Goal: Find specific page/section: Find specific page/section

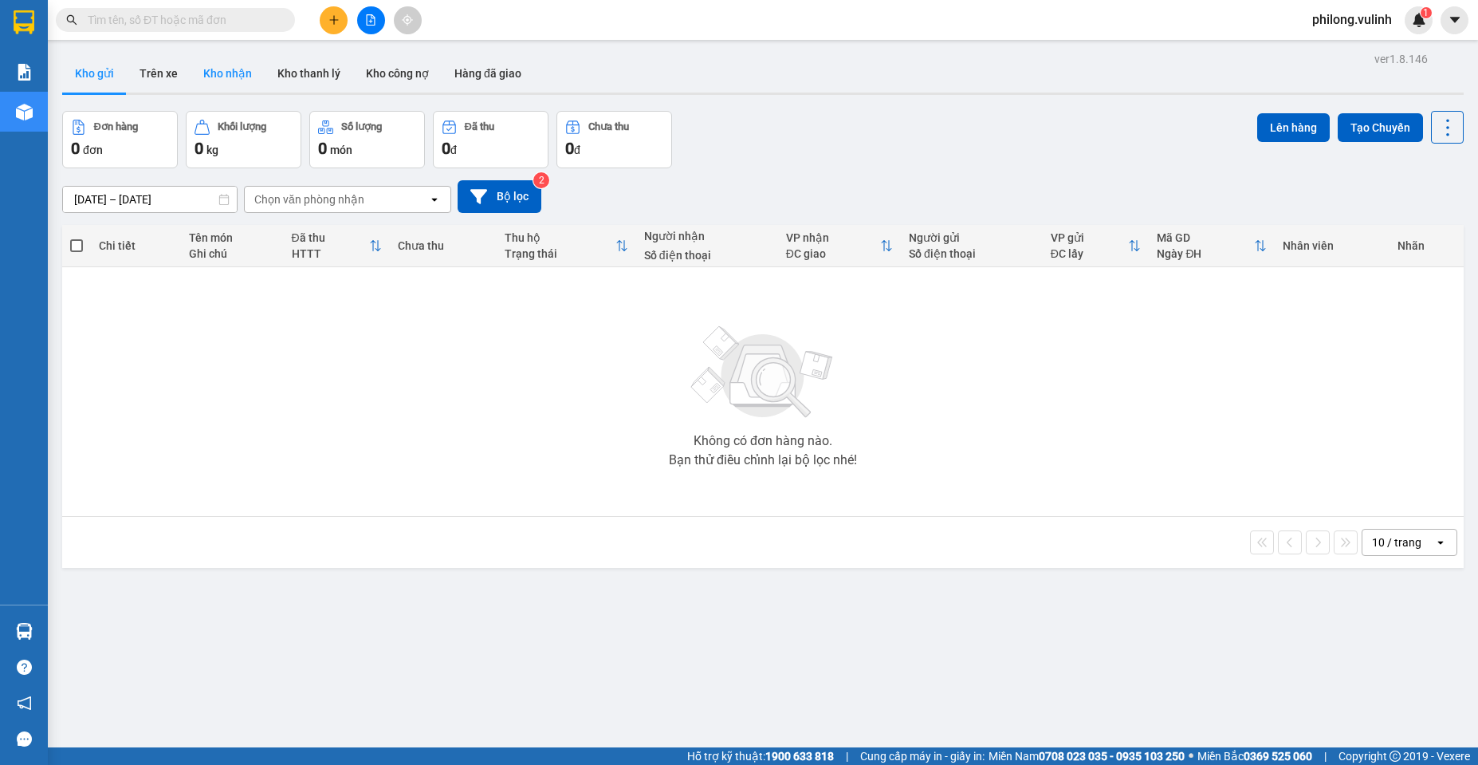
click at [260, 68] on button "Kho nhận" at bounding box center [228, 73] width 74 height 38
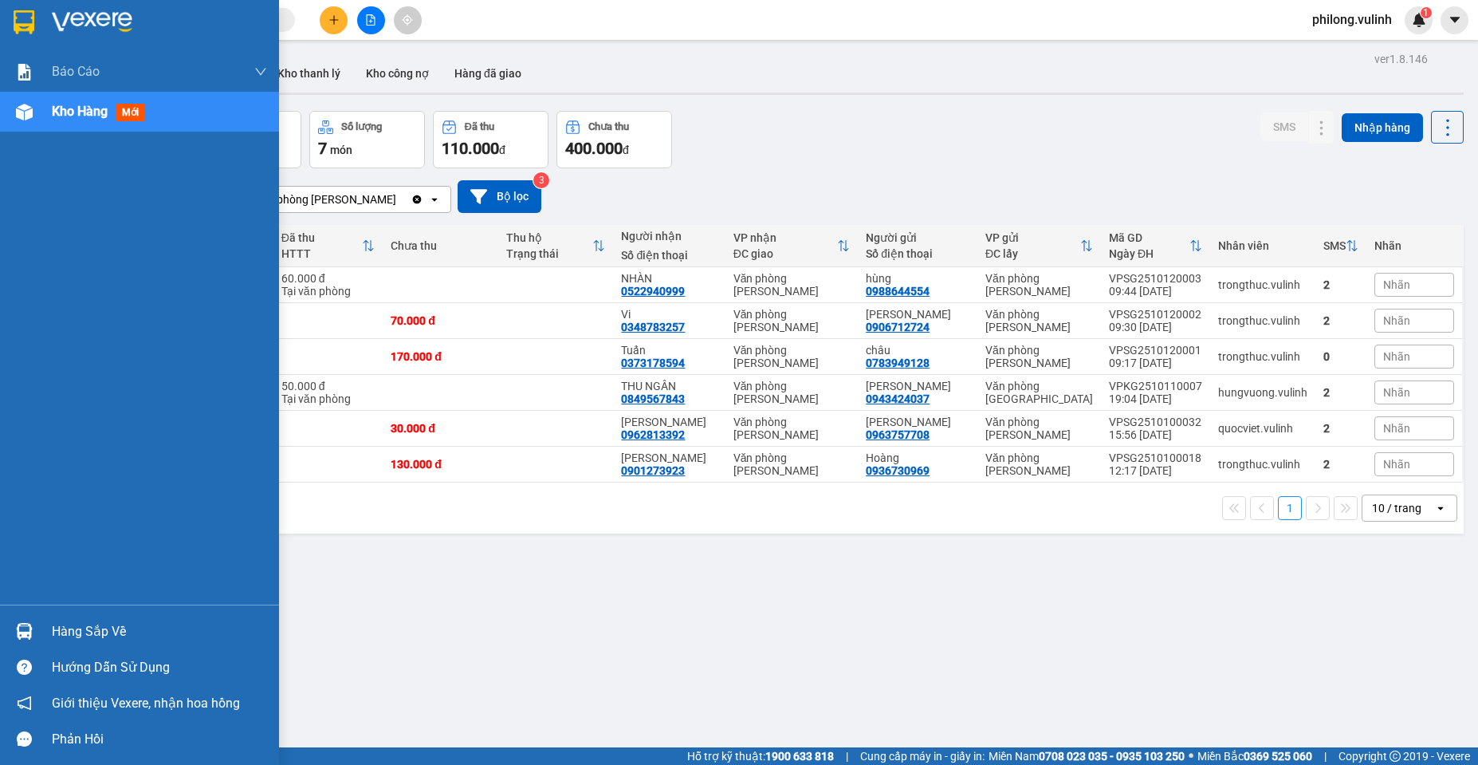
click at [37, 626] on div at bounding box center [24, 631] width 28 height 28
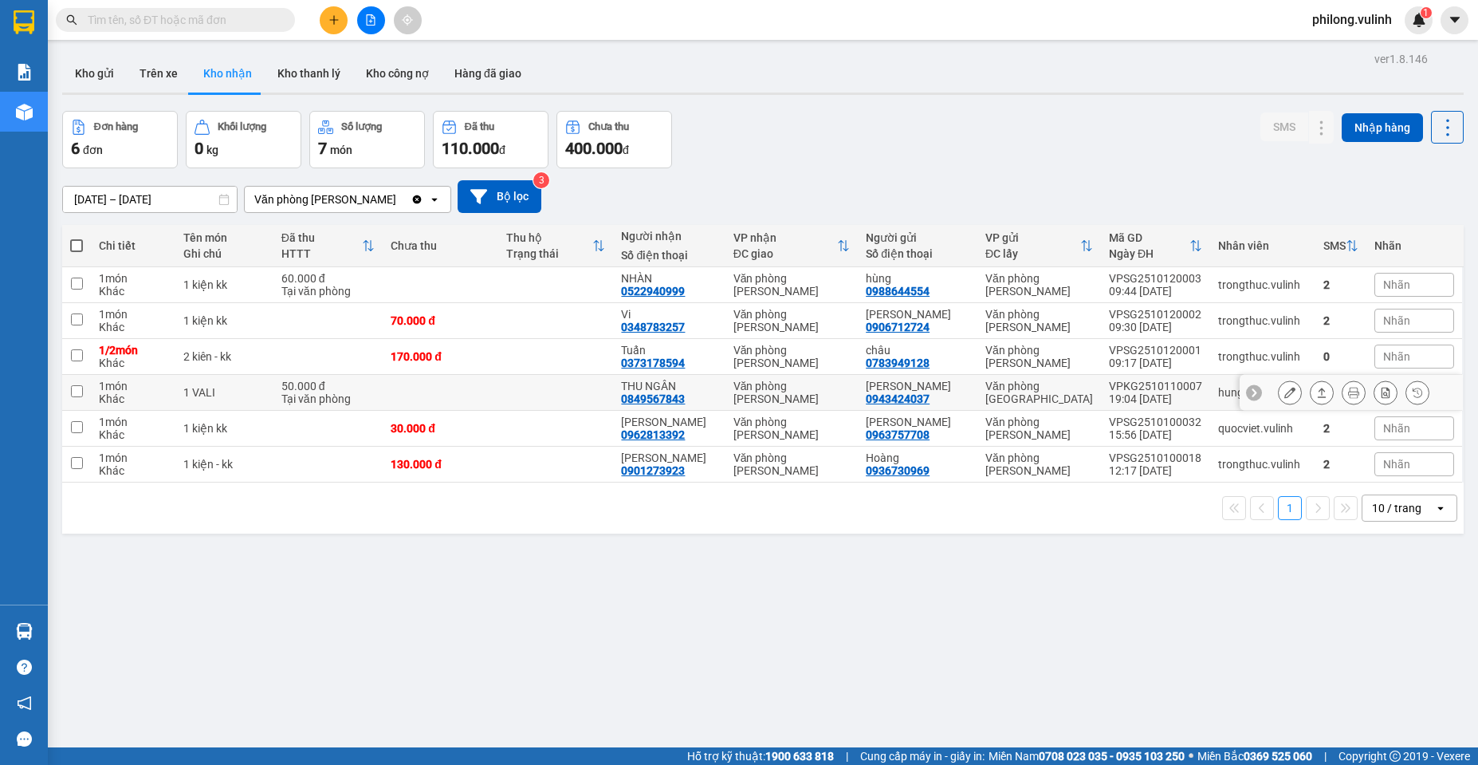
click at [474, 390] on section "Kết quả tìm kiếm ( 0 ) Bộ lọc Ngày tạo đơn gần nhất No Data philong.vulinh 1 Bá…" at bounding box center [739, 382] width 1478 height 765
